Goal: Use online tool/utility: Utilize a website feature to perform a specific function

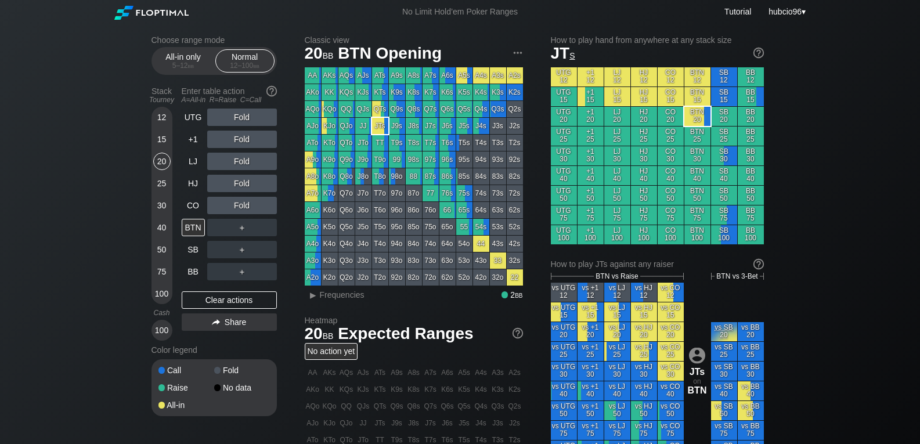
click at [161, 266] on div "75" at bounding box center [161, 271] width 17 height 17
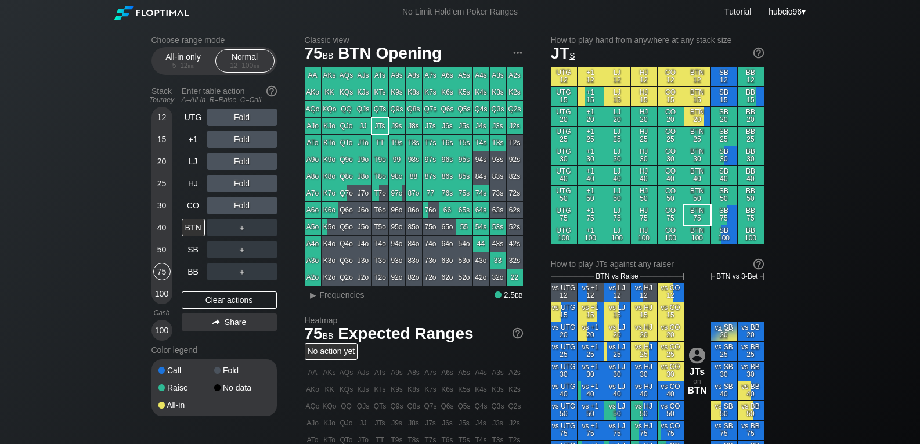
click at [242, 119] on div "Fold" at bounding box center [242, 117] width 70 height 17
click at [241, 118] on div "R ✕" at bounding box center [241, 117] width 23 height 17
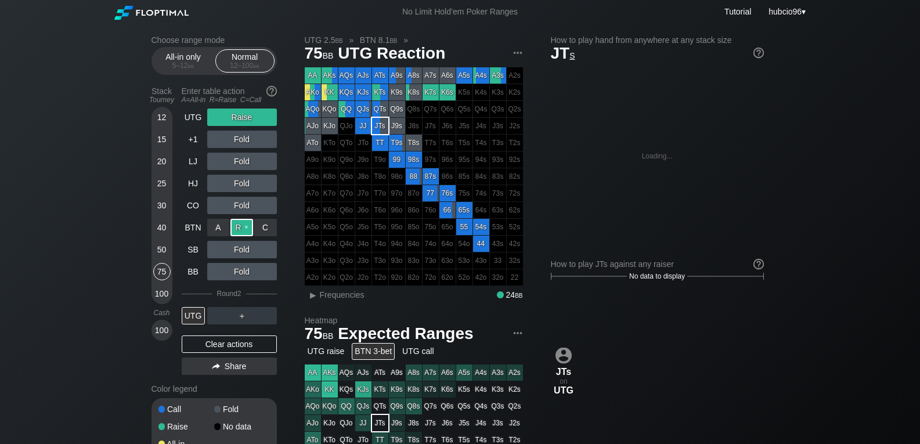
click at [241, 225] on div "R ✕" at bounding box center [241, 227] width 23 height 17
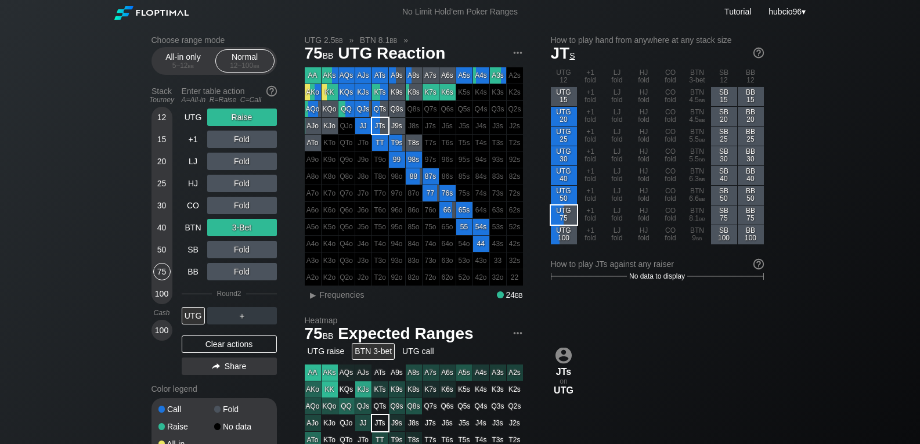
drag, startPoint x: 225, startPoint y: 337, endPoint x: 196, endPoint y: 286, distance: 58.7
click at [225, 337] on div "Clear actions" at bounding box center [229, 343] width 95 height 17
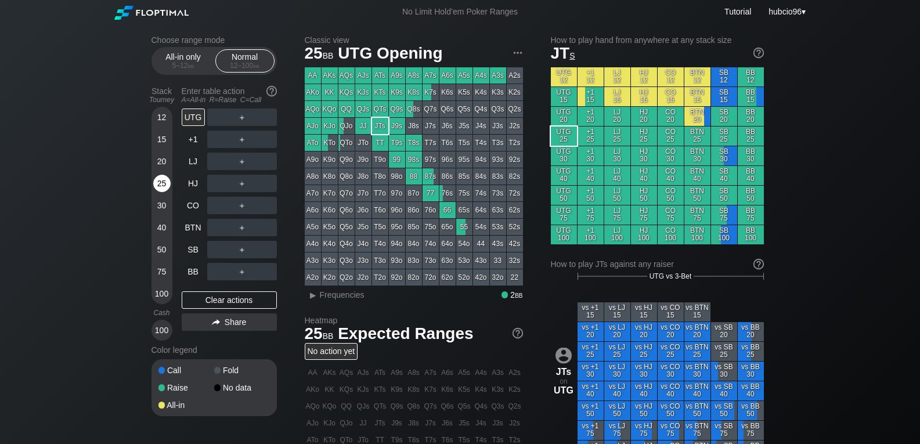
click at [161, 190] on div "25" at bounding box center [161, 183] width 17 height 17
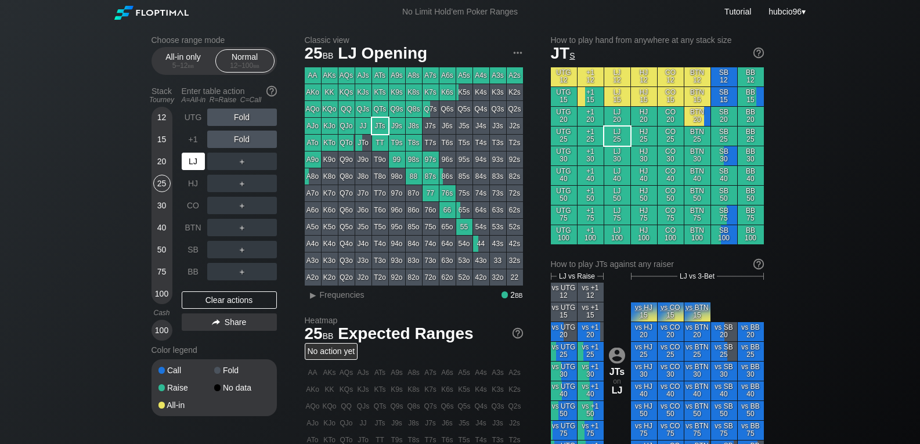
click at [191, 164] on div "LJ" at bounding box center [193, 161] width 23 height 17
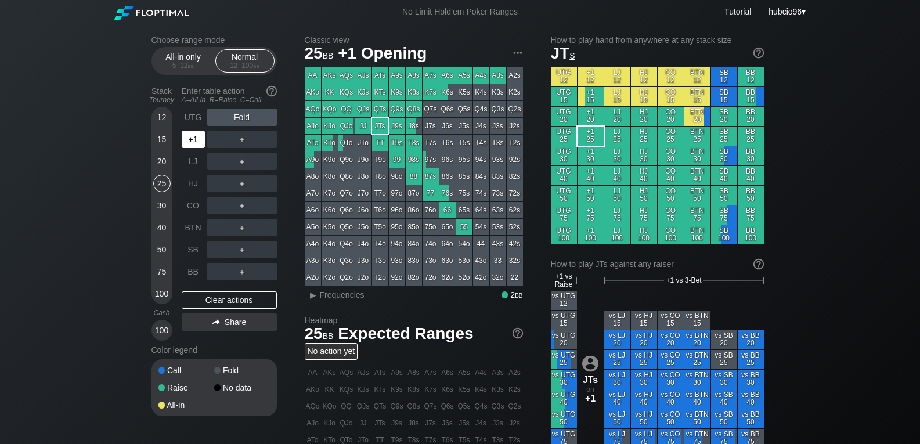
click at [197, 145] on div "+1" at bounding box center [193, 139] width 23 height 17
